Goal: Navigation & Orientation: Find specific page/section

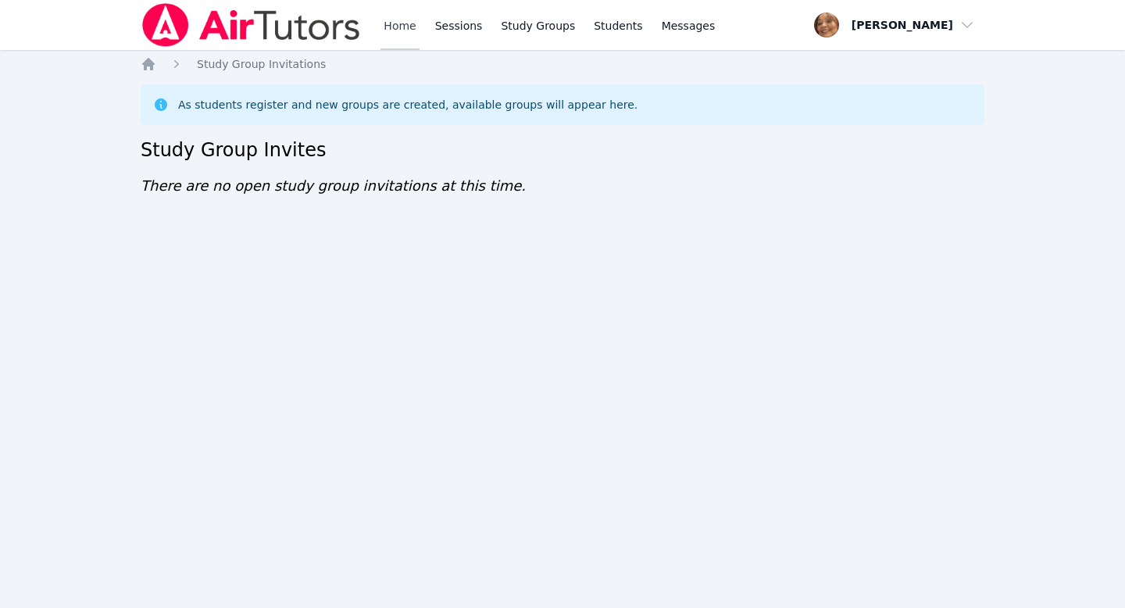
click at [397, 27] on link "Home" at bounding box center [399, 25] width 38 height 50
click at [153, 66] on icon "Breadcrumb" at bounding box center [149, 64] width 16 height 16
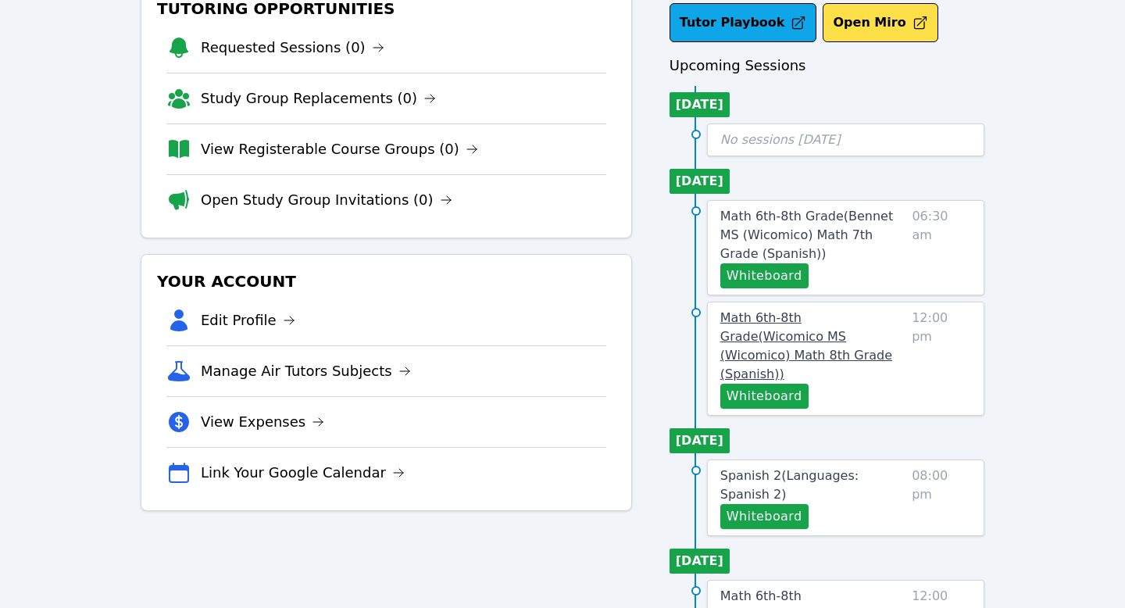
scroll to position [107, 0]
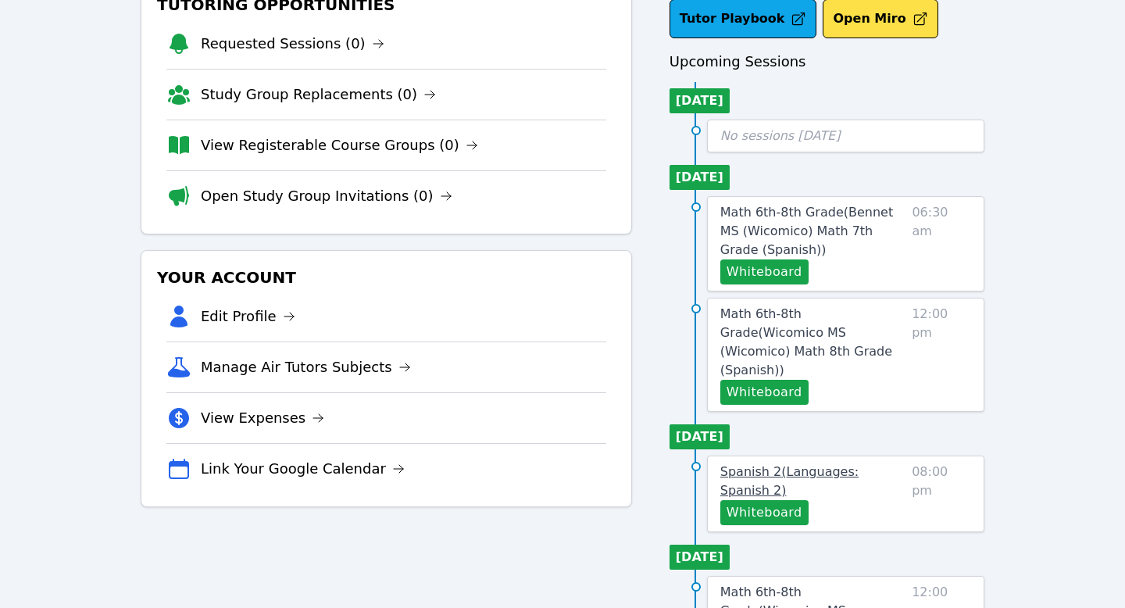
click at [800, 464] on span "Spanish 2 ( Languages: Spanish 2 )" at bounding box center [789, 481] width 138 height 34
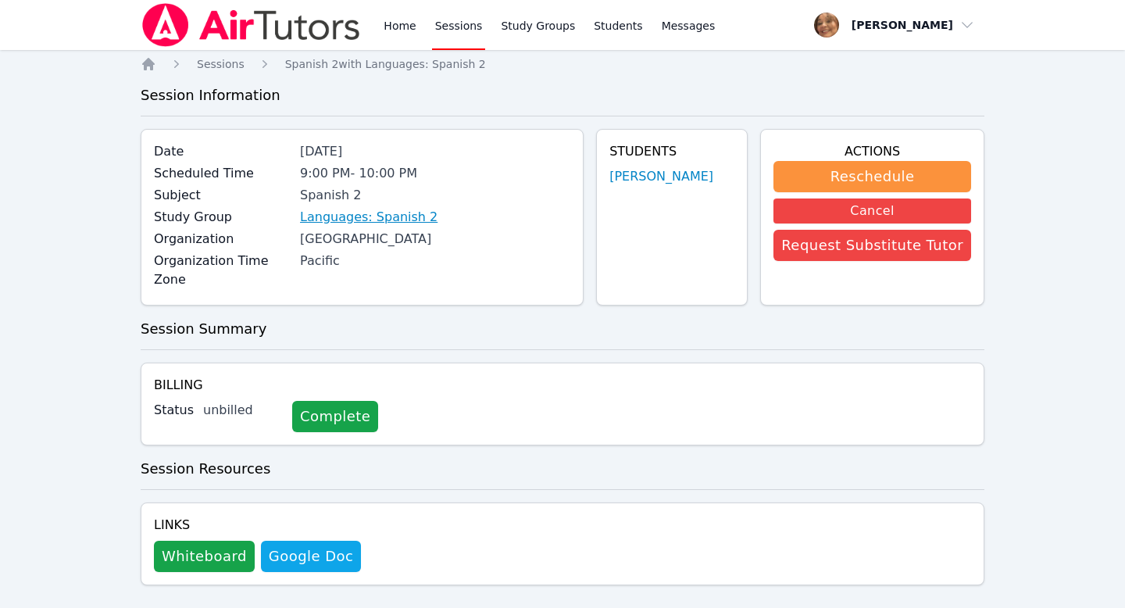
click at [408, 216] on link "Languages: Spanish 2" at bounding box center [368, 217] width 137 height 19
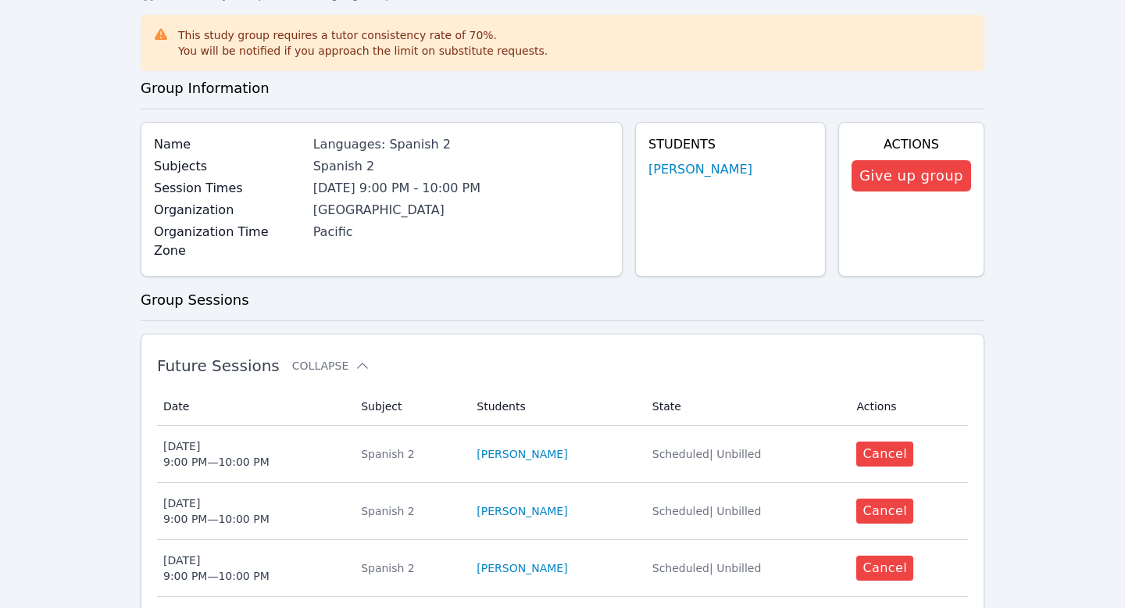
scroll to position [73, 0]
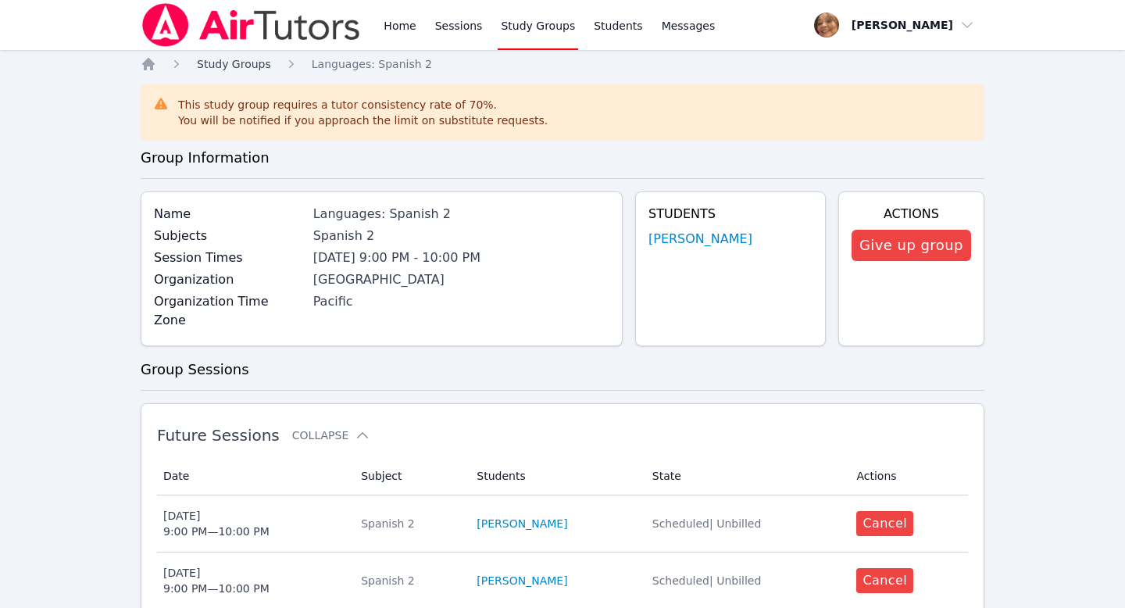
click at [251, 61] on span "Study Groups" at bounding box center [234, 64] width 74 height 12
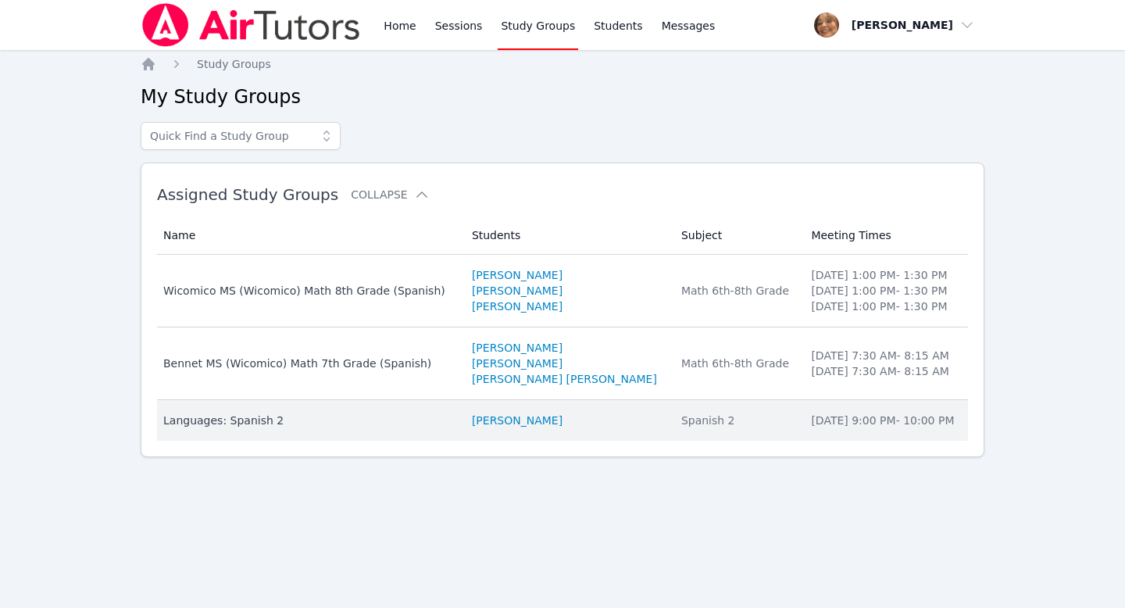
click at [283, 418] on div "Languages: Spanish 2" at bounding box center [308, 420] width 290 height 16
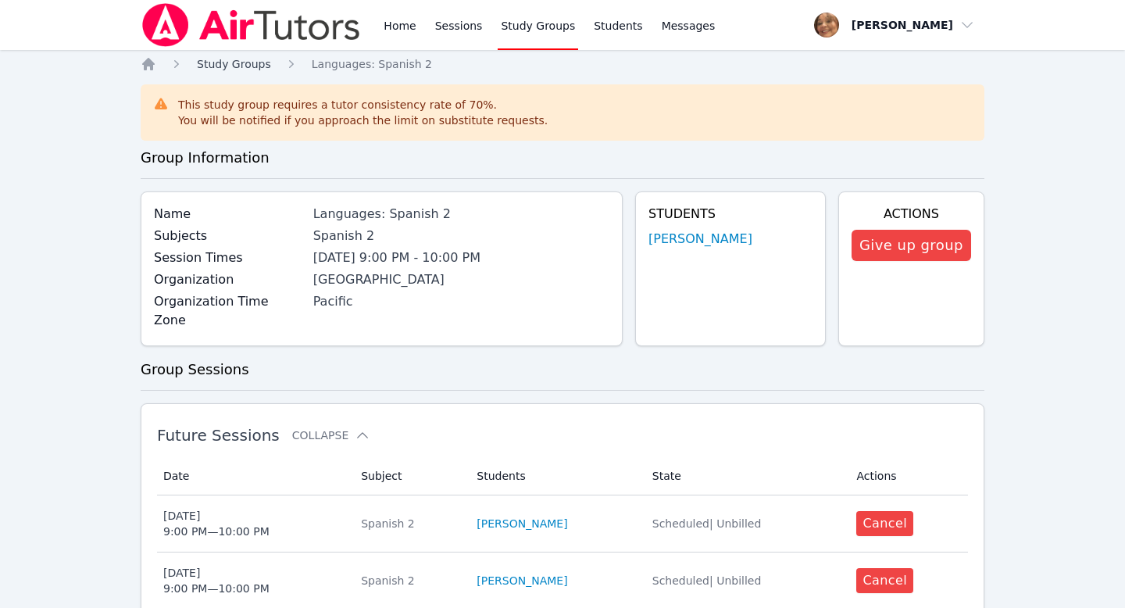
click at [248, 59] on span "Study Groups" at bounding box center [234, 64] width 74 height 12
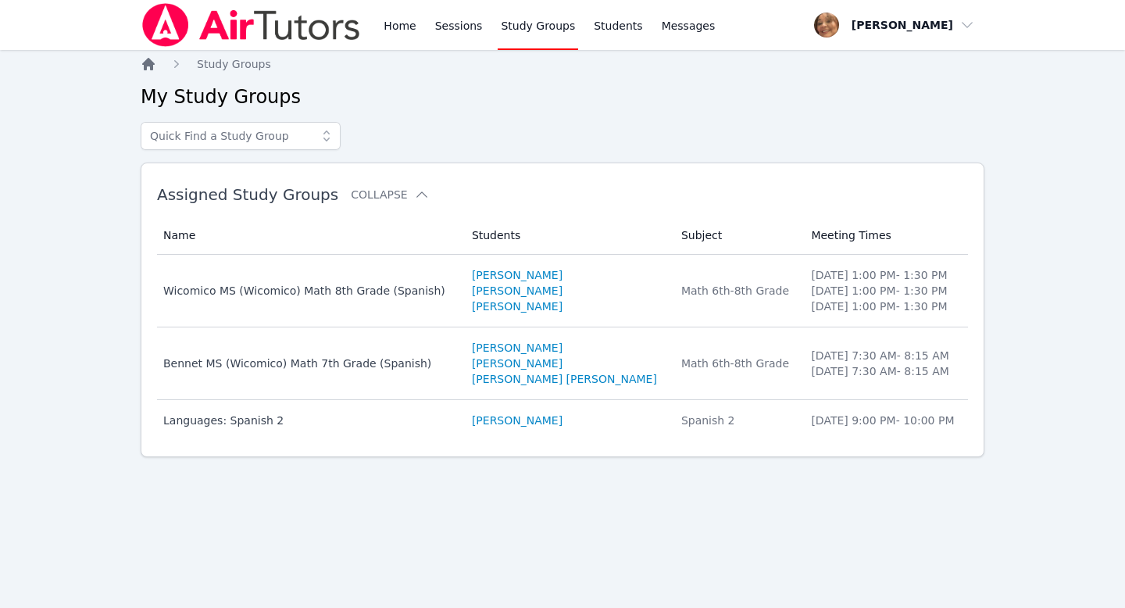
click at [146, 65] on icon "Breadcrumb" at bounding box center [148, 64] width 12 height 12
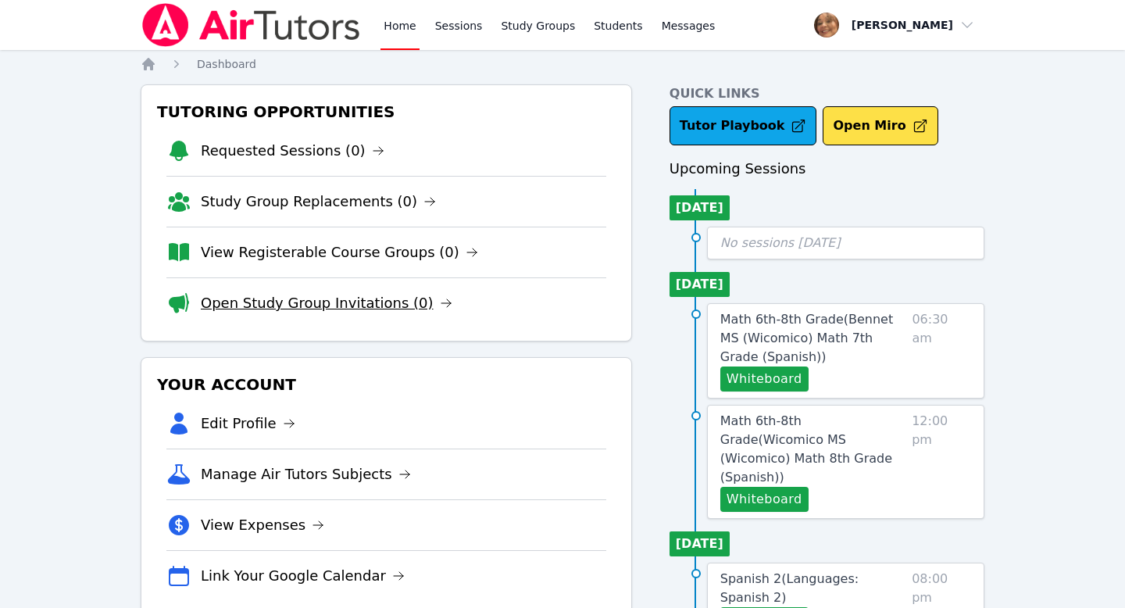
click at [294, 300] on link "Open Study Group Invitations (0)" at bounding box center [326, 303] width 251 height 22
